Goal: Task Accomplishment & Management: Use online tool/utility

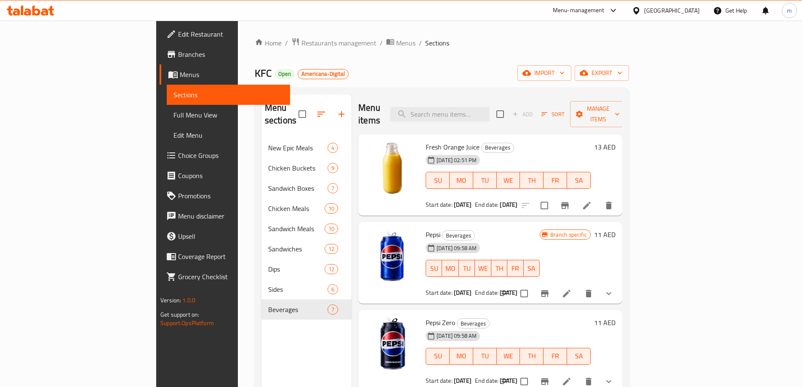
click at [659, 8] on div "United Arab Emirates" at bounding box center [672, 10] width 56 height 9
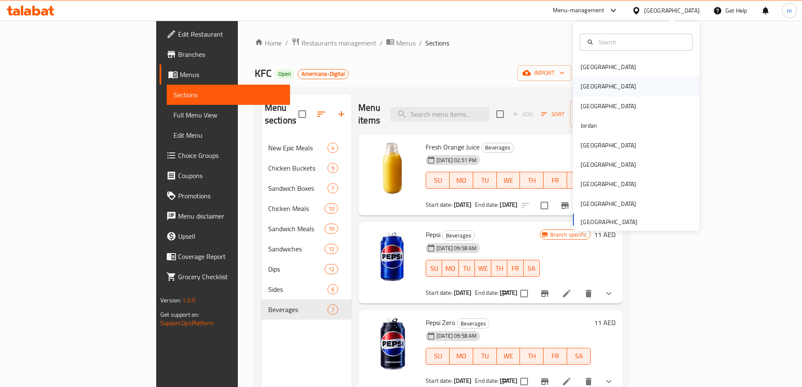
click at [595, 85] on div "[GEOGRAPHIC_DATA]" at bounding box center [608, 86] width 69 height 19
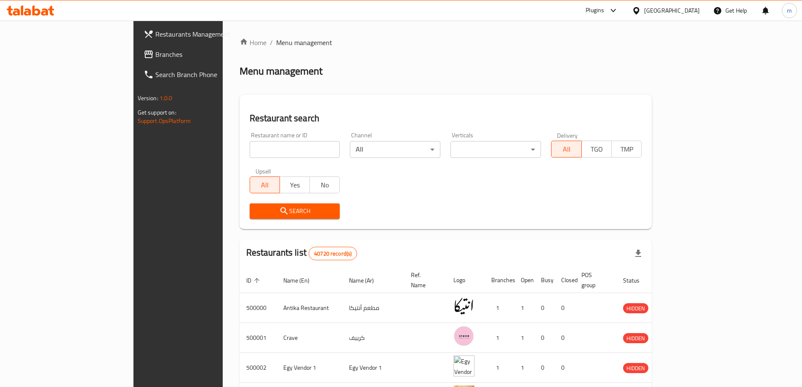
click at [137, 60] on link "Branches" at bounding box center [202, 54] width 130 height 20
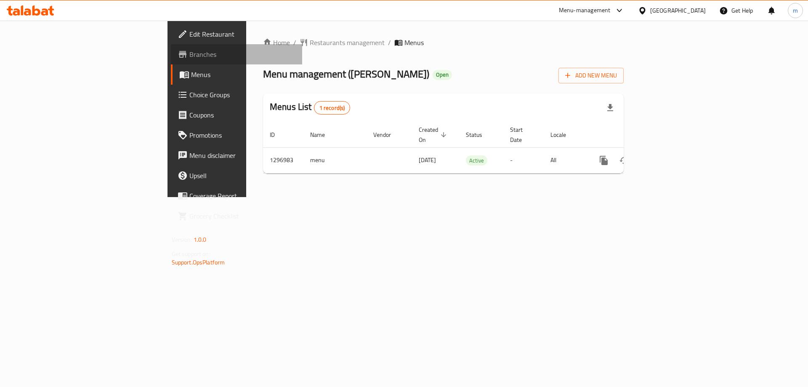
click at [171, 62] on link "Branches" at bounding box center [237, 54] width 132 height 20
click at [171, 43] on link "Edit Restaurant" at bounding box center [237, 34] width 132 height 20
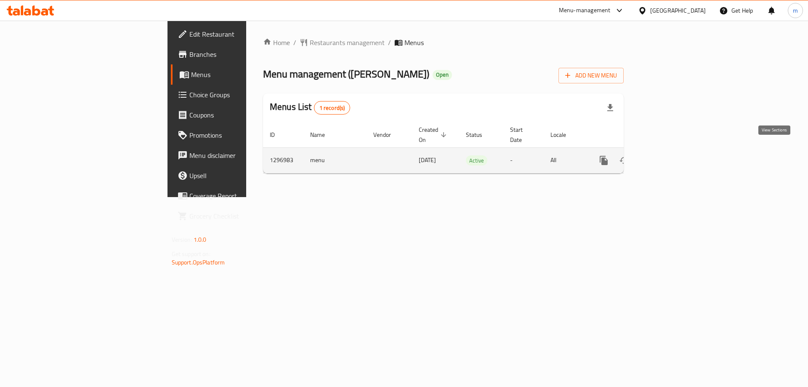
click at [670, 155] on icon "enhanced table" at bounding box center [665, 160] width 10 height 10
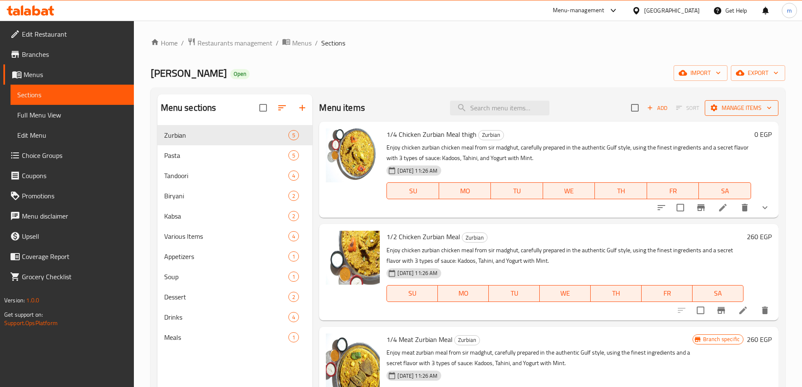
click at [747, 103] on span "Manage items" at bounding box center [741, 108] width 60 height 11
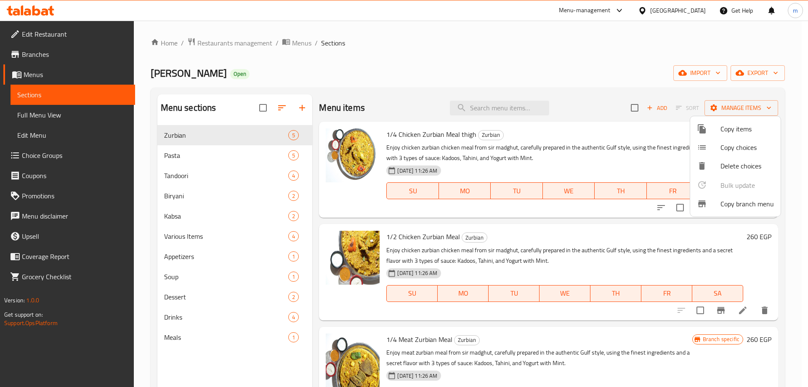
click at [761, 203] on span "Copy branch menu" at bounding box center [747, 204] width 53 height 10
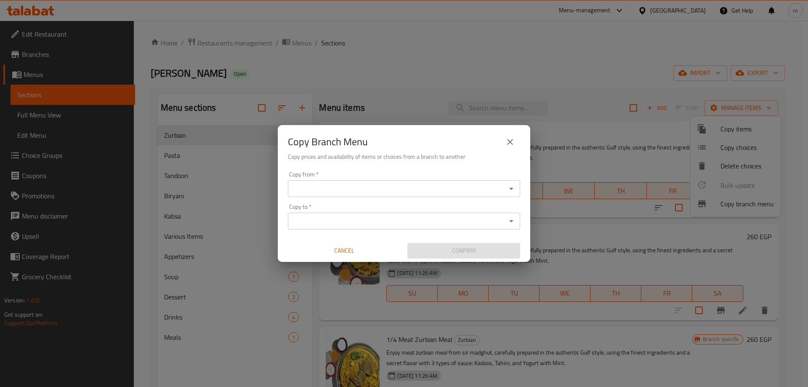
drag, startPoint x: 342, startPoint y: 177, endPoint x: 335, endPoint y: 185, distance: 11.3
click at [342, 177] on div "Copy from   * Copy from *" at bounding box center [404, 184] width 232 height 26
click at [333, 189] on input "Copy from   *" at bounding box center [396, 189] width 213 height 12
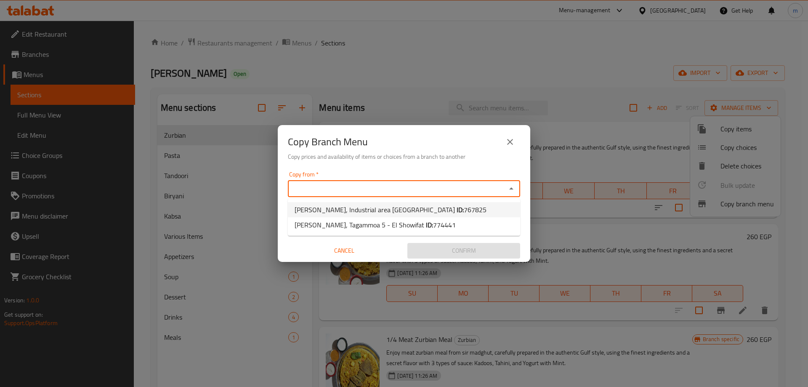
click at [374, 205] on span "Sir Madghut, Industrial area New cairo ID: 767825" at bounding box center [391, 210] width 192 height 10
type input "Sir Madghut, Industrial area New cairo"
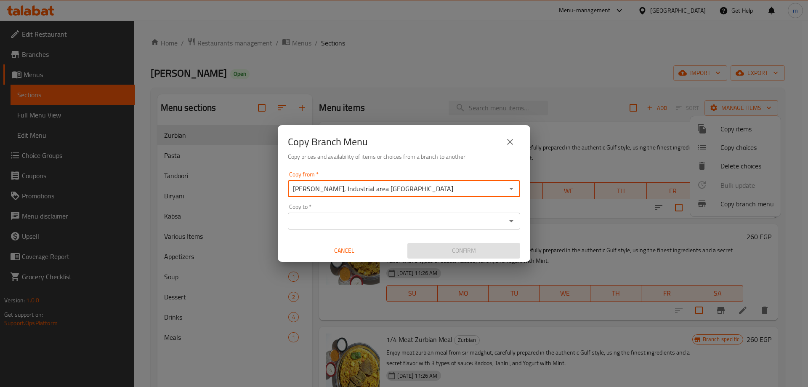
click at [378, 209] on div "Copy to   * Copy to *" at bounding box center [404, 217] width 232 height 26
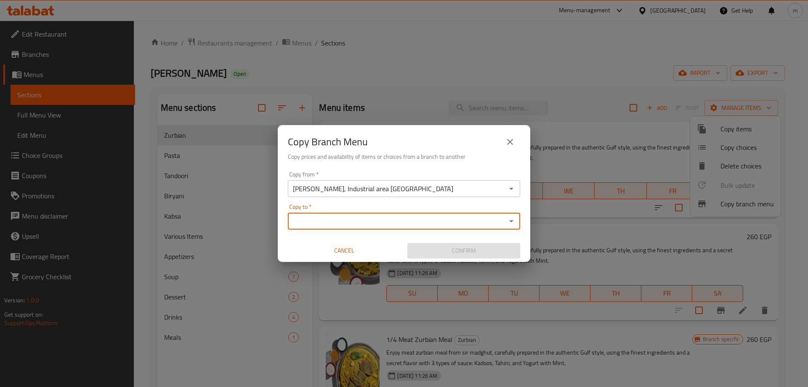
click at [381, 221] on input "Copy to   *" at bounding box center [396, 221] width 213 height 12
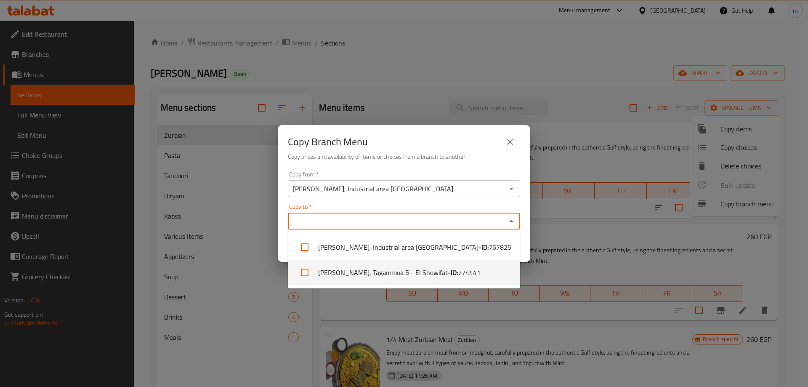
click at [458, 272] on span "774441" at bounding box center [469, 272] width 23 height 10
checkbox input "true"
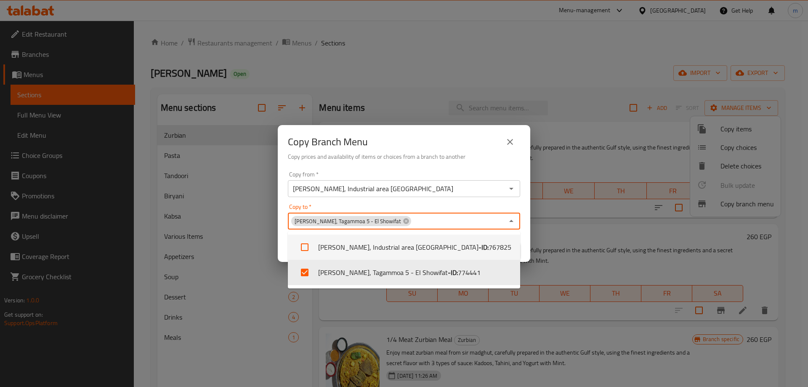
click at [478, 223] on input "Copy to   *" at bounding box center [458, 221] width 92 height 12
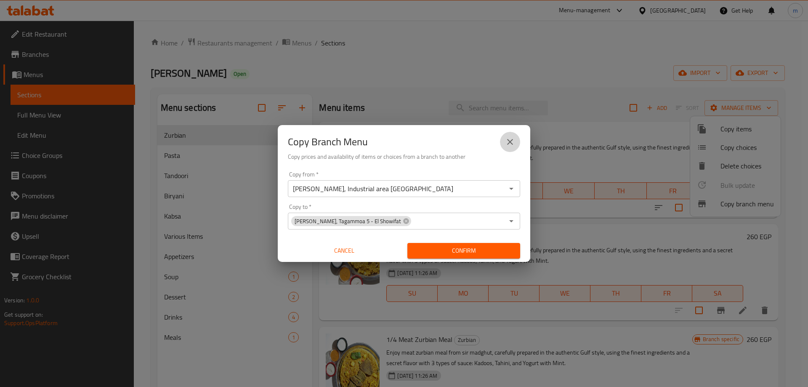
click at [505, 141] on button "close" at bounding box center [510, 142] width 20 height 20
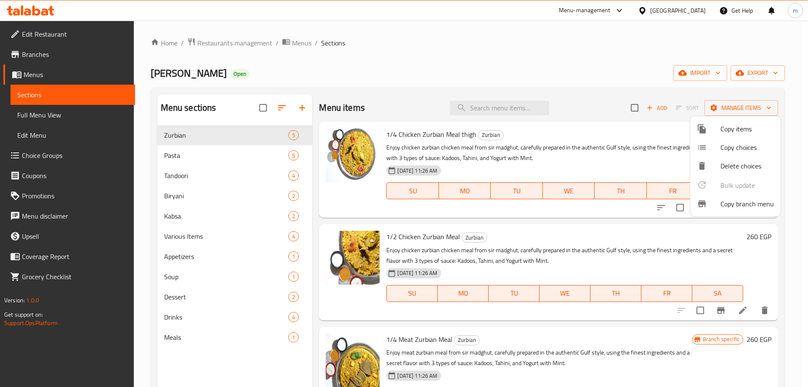
click at [50, 53] on div at bounding box center [404, 193] width 808 height 387
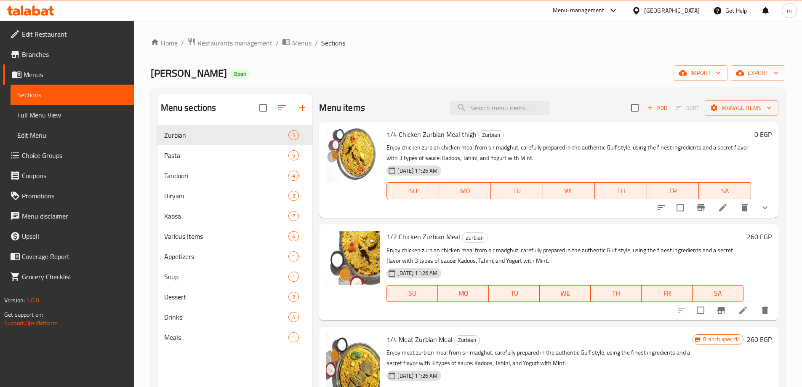
click at [50, 53] on span "Branches" at bounding box center [74, 54] width 105 height 10
click at [57, 60] on link "Branches" at bounding box center [68, 54] width 130 height 20
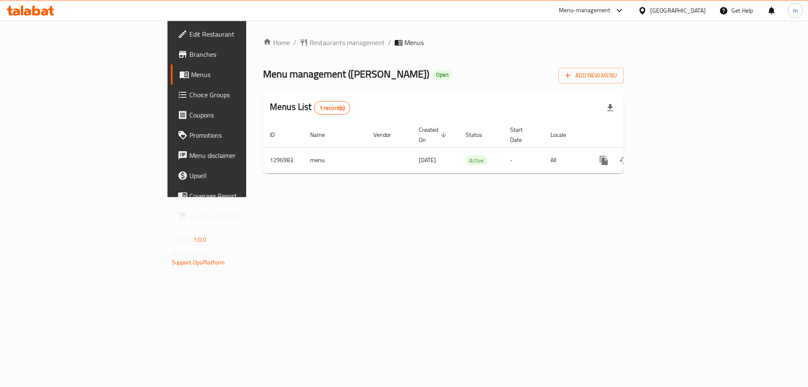
click at [189, 57] on span "Branches" at bounding box center [242, 54] width 106 height 10
